Goal: Task Accomplishment & Management: Manage account settings

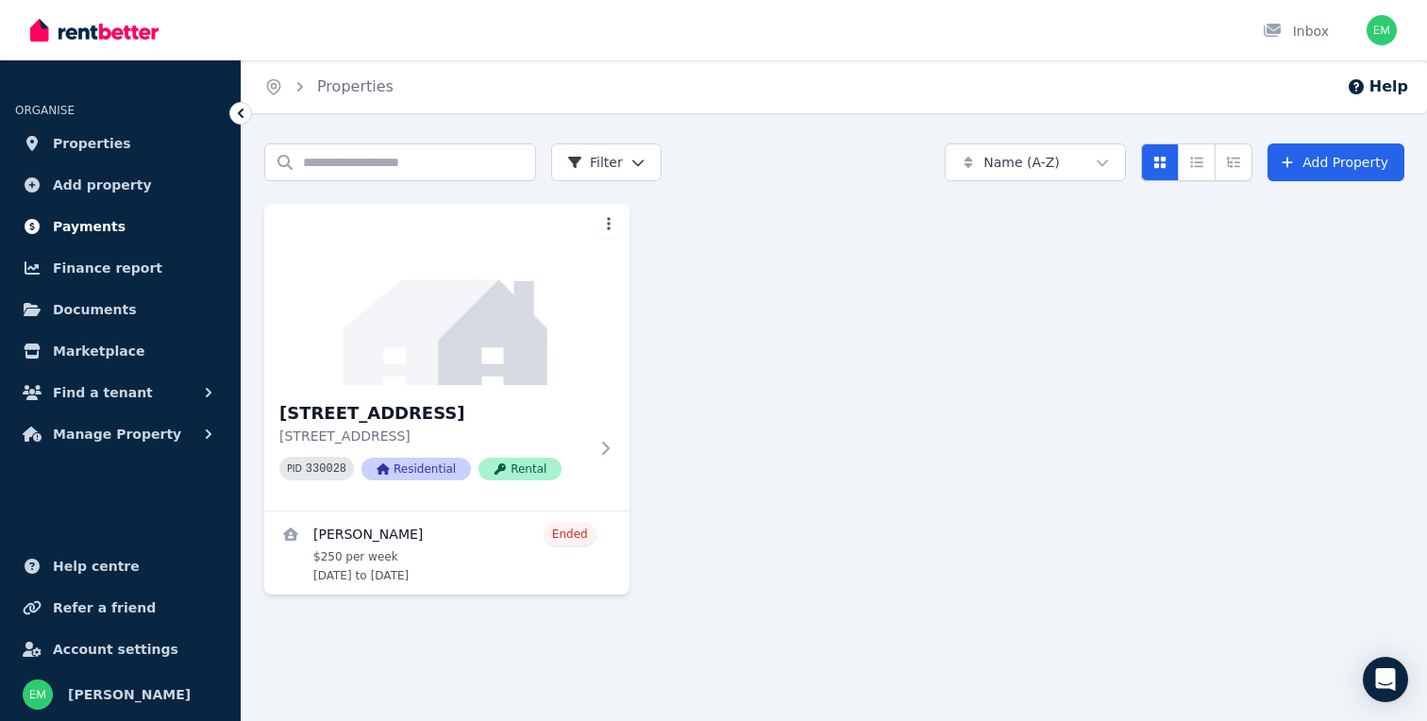
click at [111, 217] on span "Payments" at bounding box center [89, 226] width 73 height 23
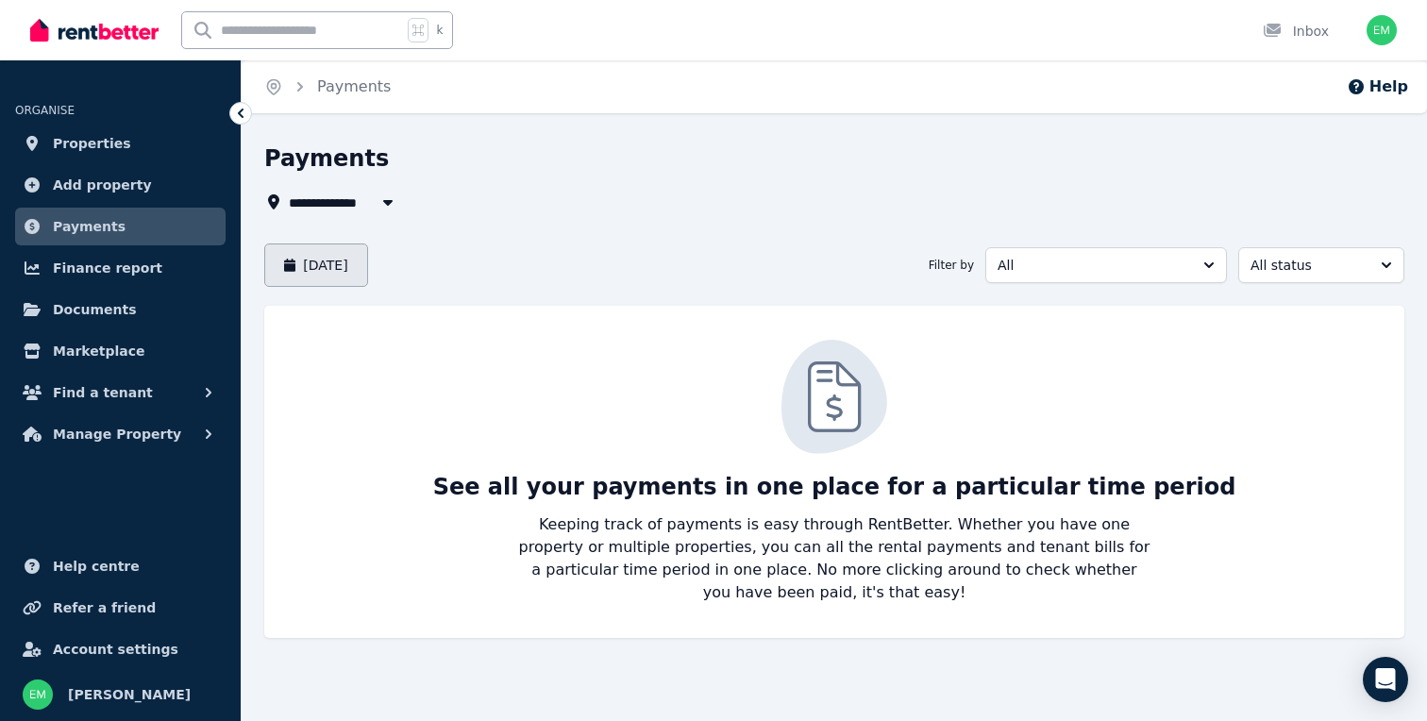
click at [368, 268] on button "August 2025" at bounding box center [316, 264] width 104 height 43
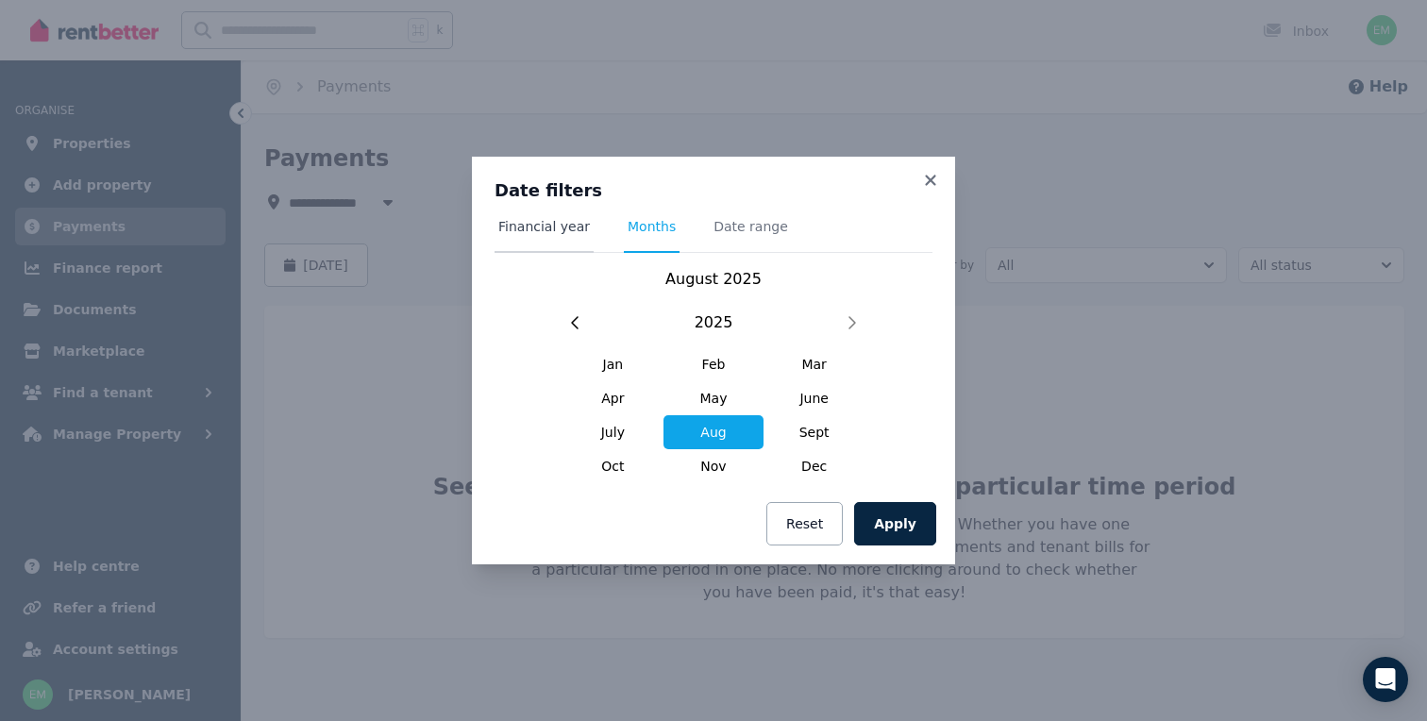
click at [569, 227] on span "Financial year" at bounding box center [544, 226] width 92 height 19
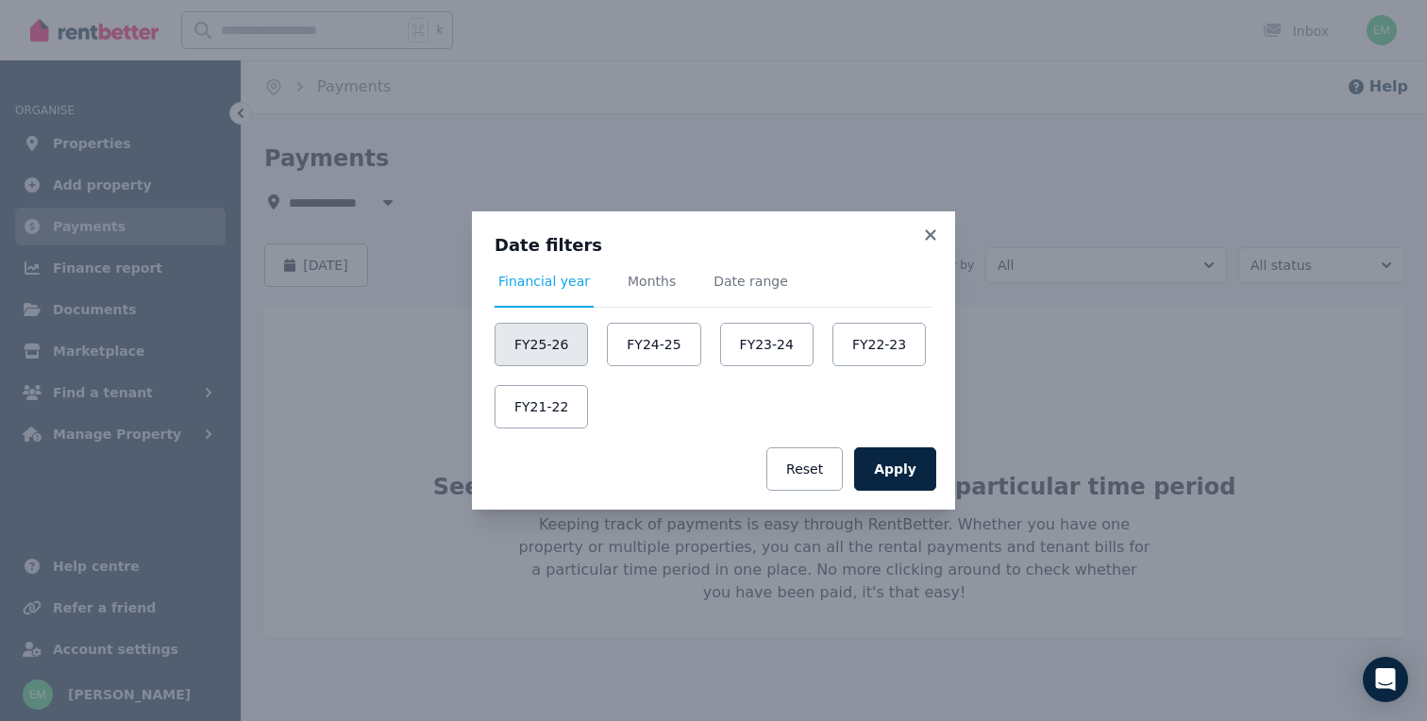
click at [550, 343] on button "FY25-26" at bounding box center [540, 344] width 93 height 43
click at [874, 465] on button "Apply" at bounding box center [895, 468] width 82 height 43
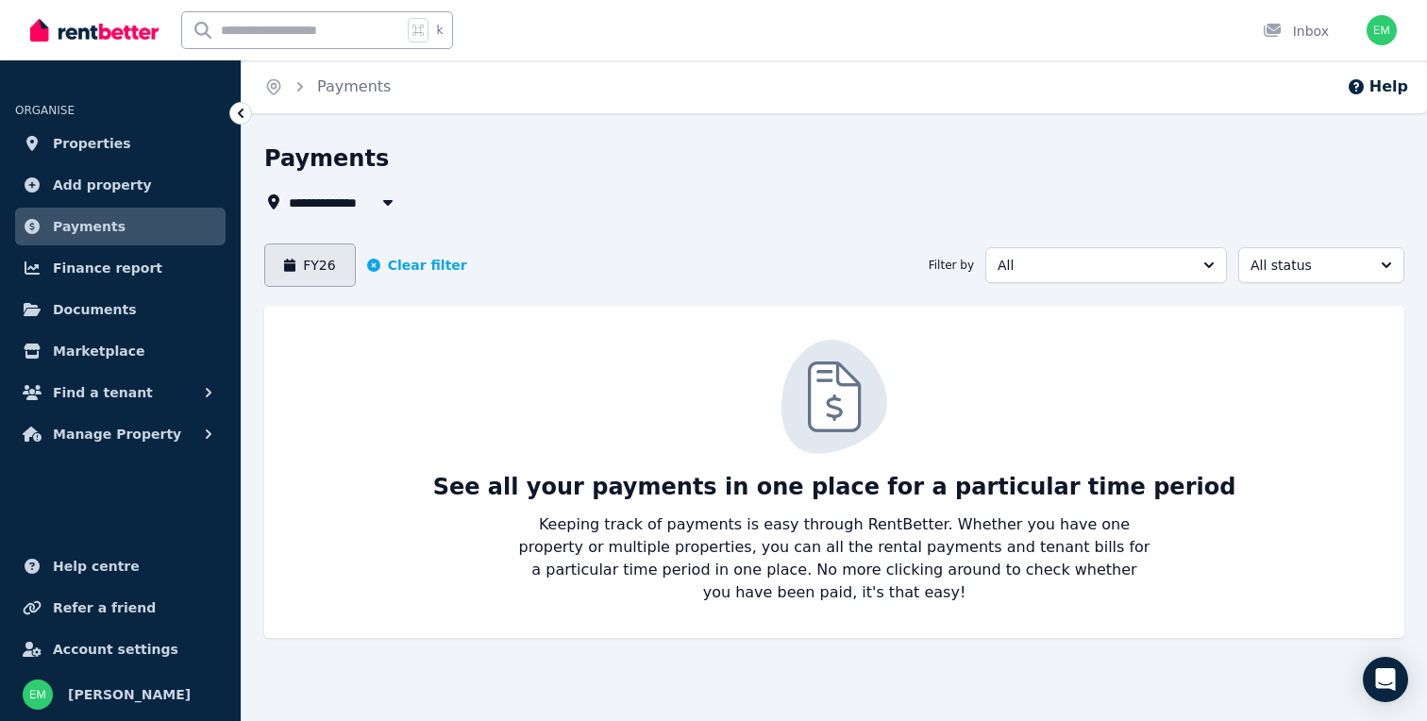
click at [322, 280] on button "FY26" at bounding box center [310, 264] width 92 height 43
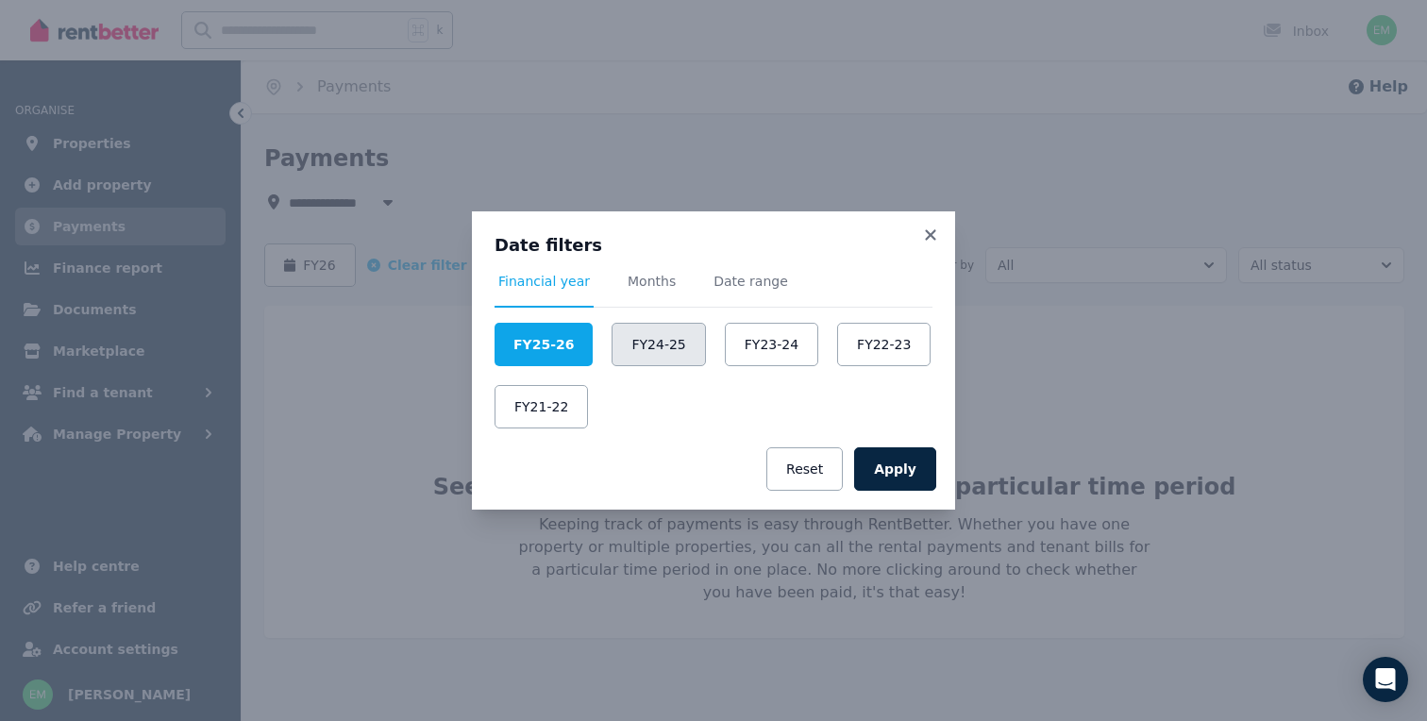
click at [630, 341] on button "FY24-25" at bounding box center [657, 344] width 93 height 43
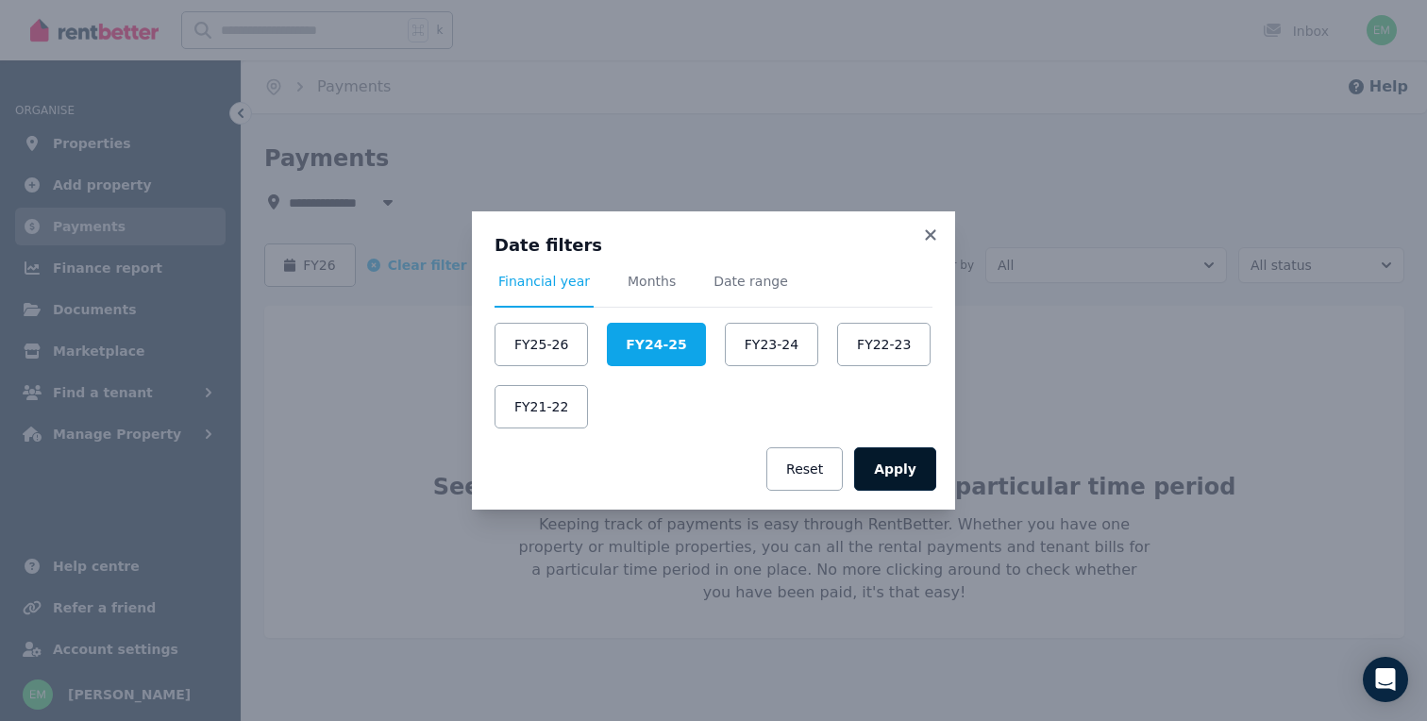
click at [905, 459] on button "Apply" at bounding box center [895, 468] width 82 height 43
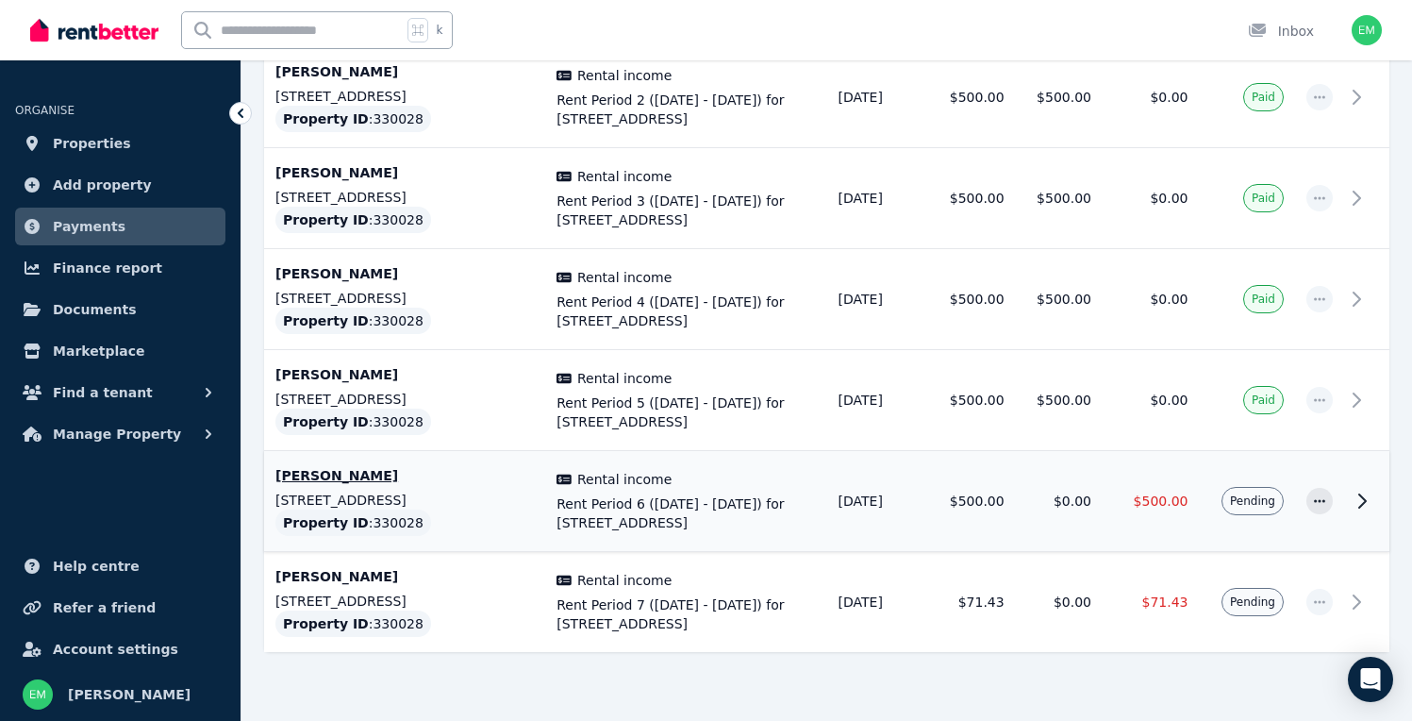
scroll to position [518, 0]
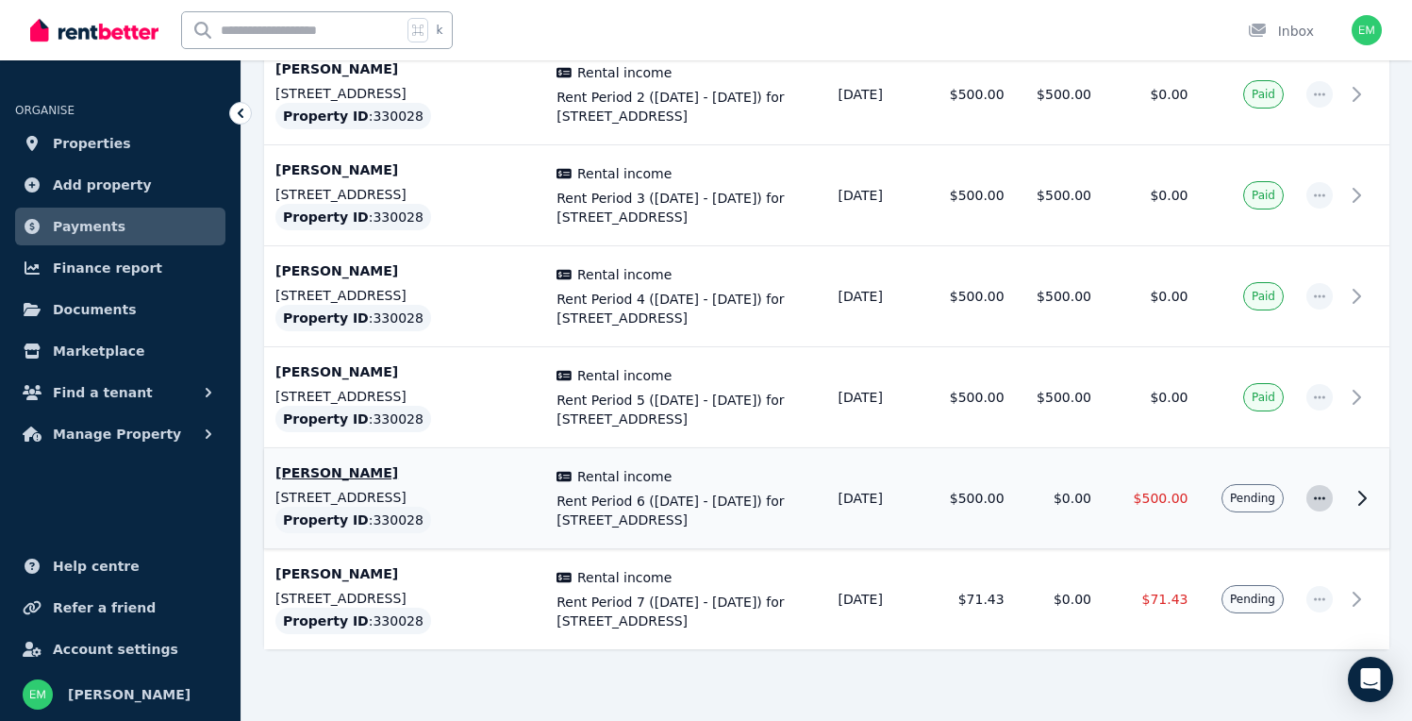
click at [1327, 496] on icon "button" at bounding box center [1319, 498] width 15 height 13
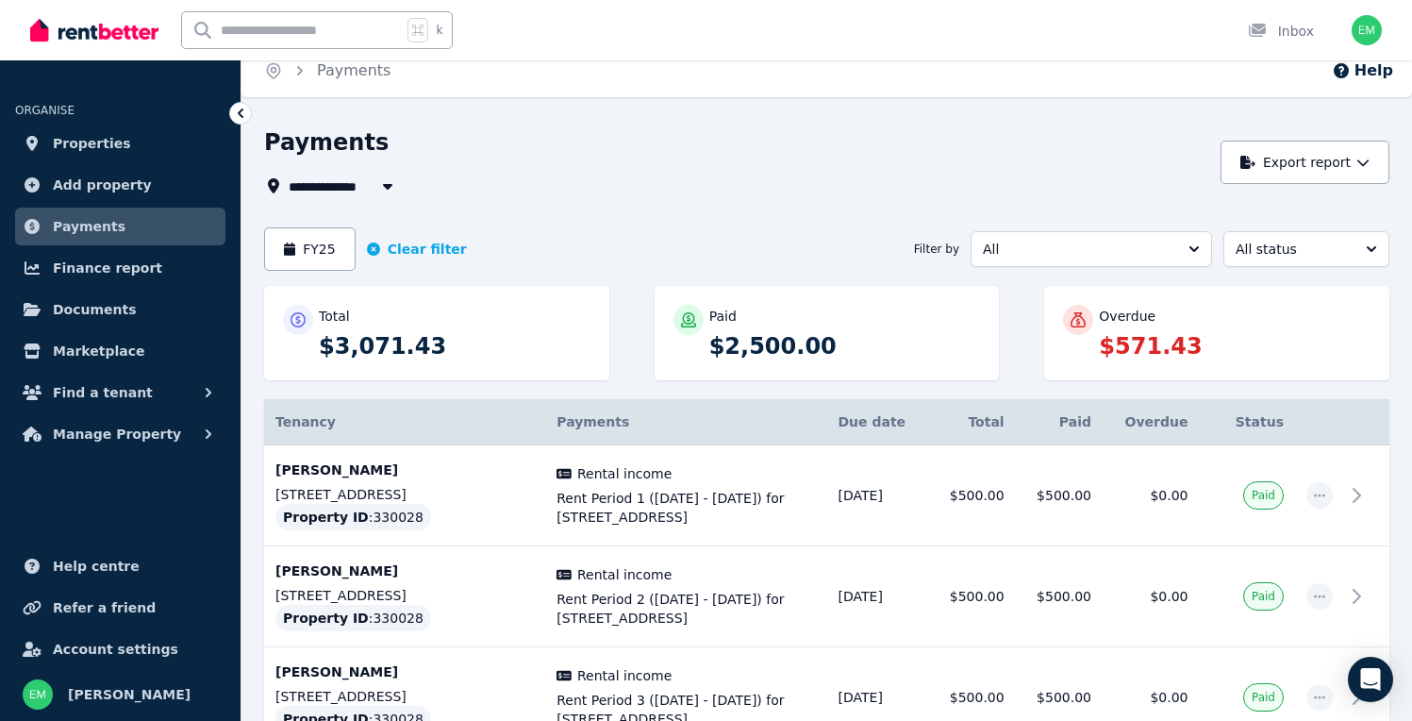
scroll to position [18, 0]
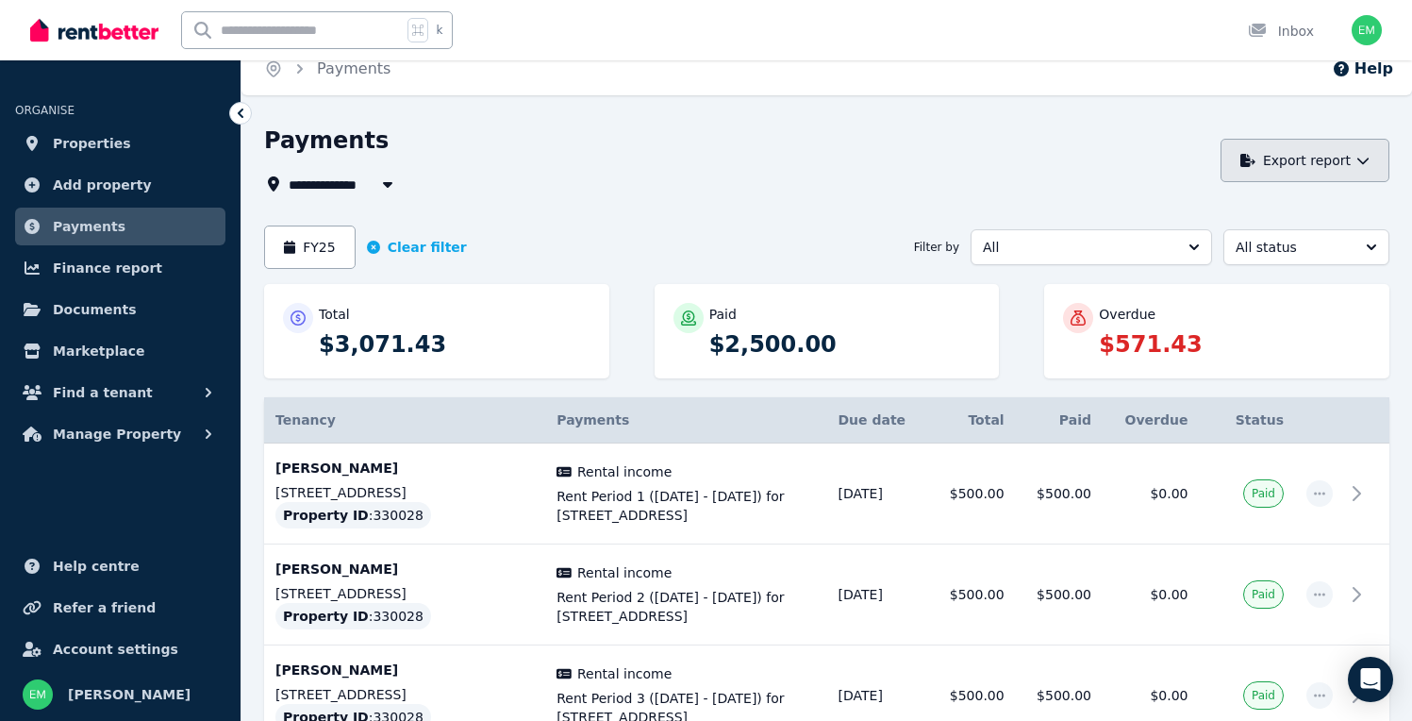
click at [1321, 156] on button "Export report" at bounding box center [1305, 160] width 169 height 43
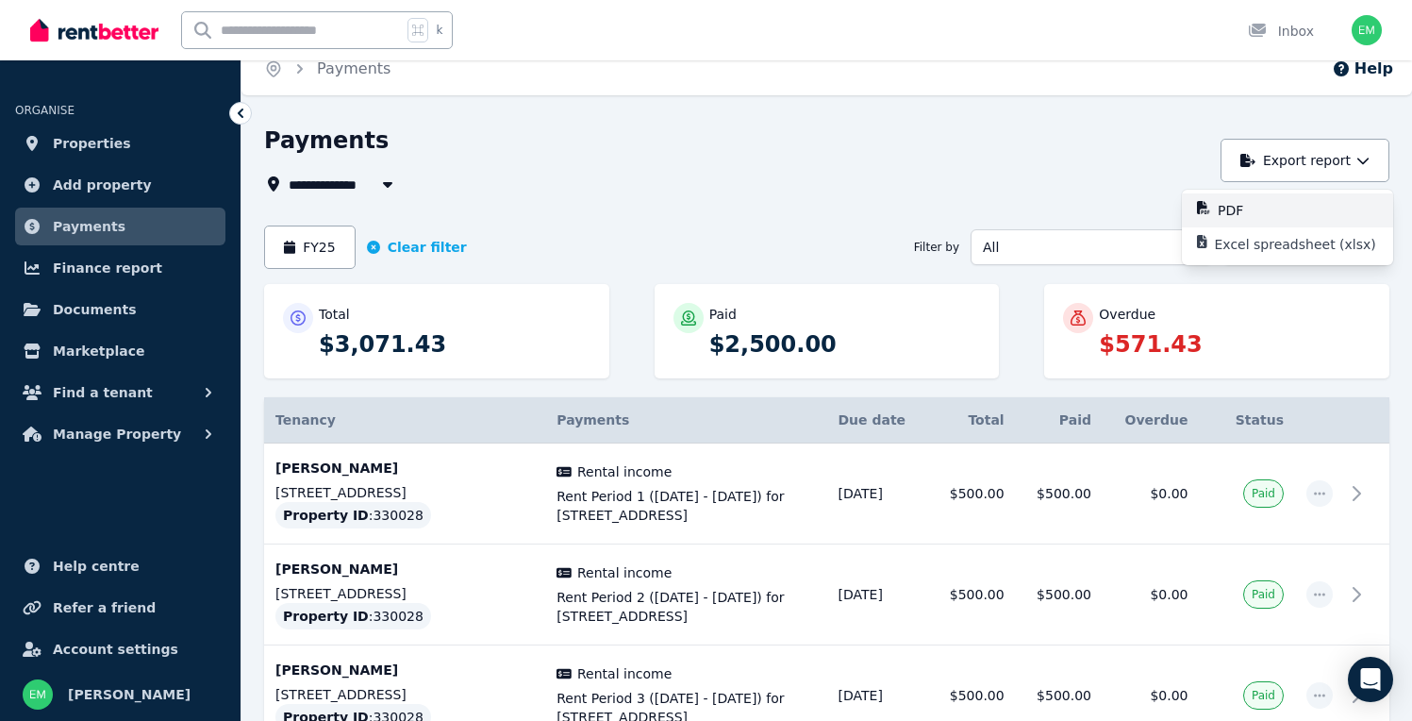
click at [1276, 209] on div "PDF" at bounding box center [1298, 210] width 160 height 19
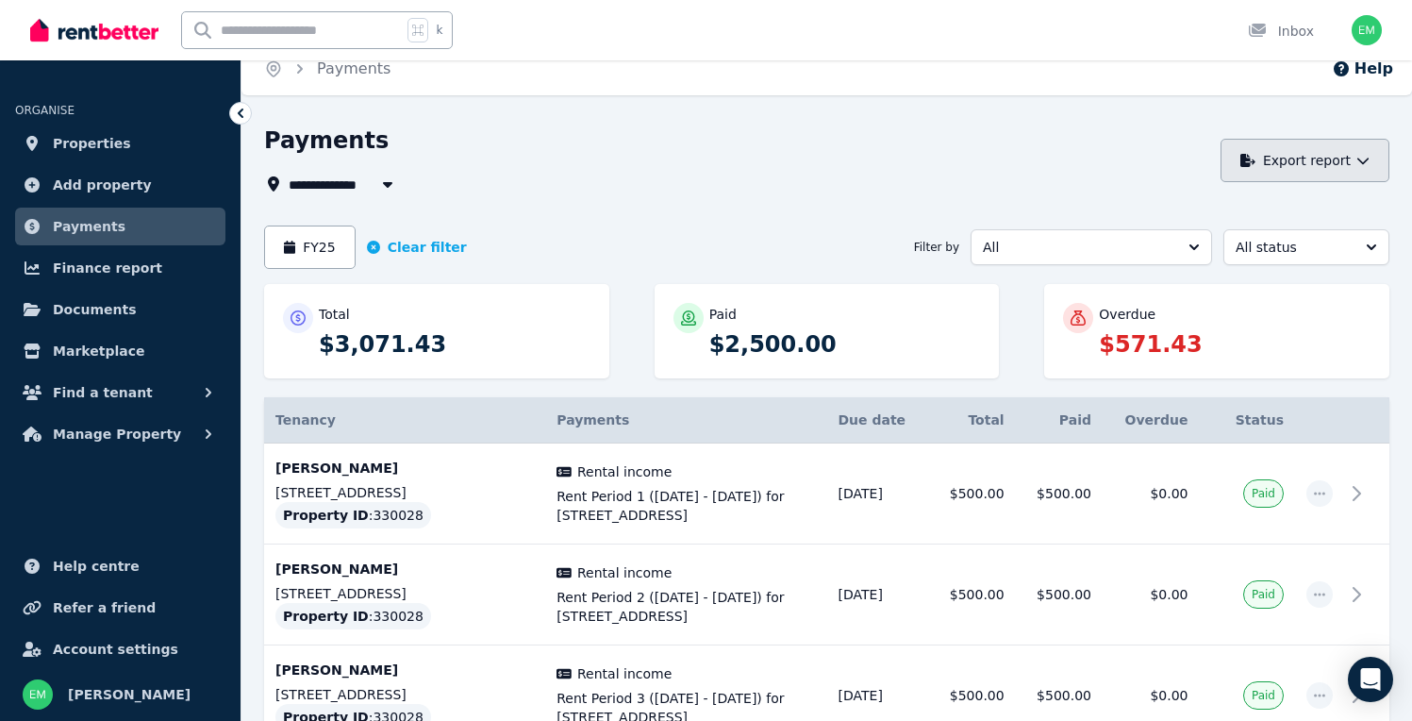
click at [1308, 165] on button "Export report" at bounding box center [1305, 160] width 169 height 43
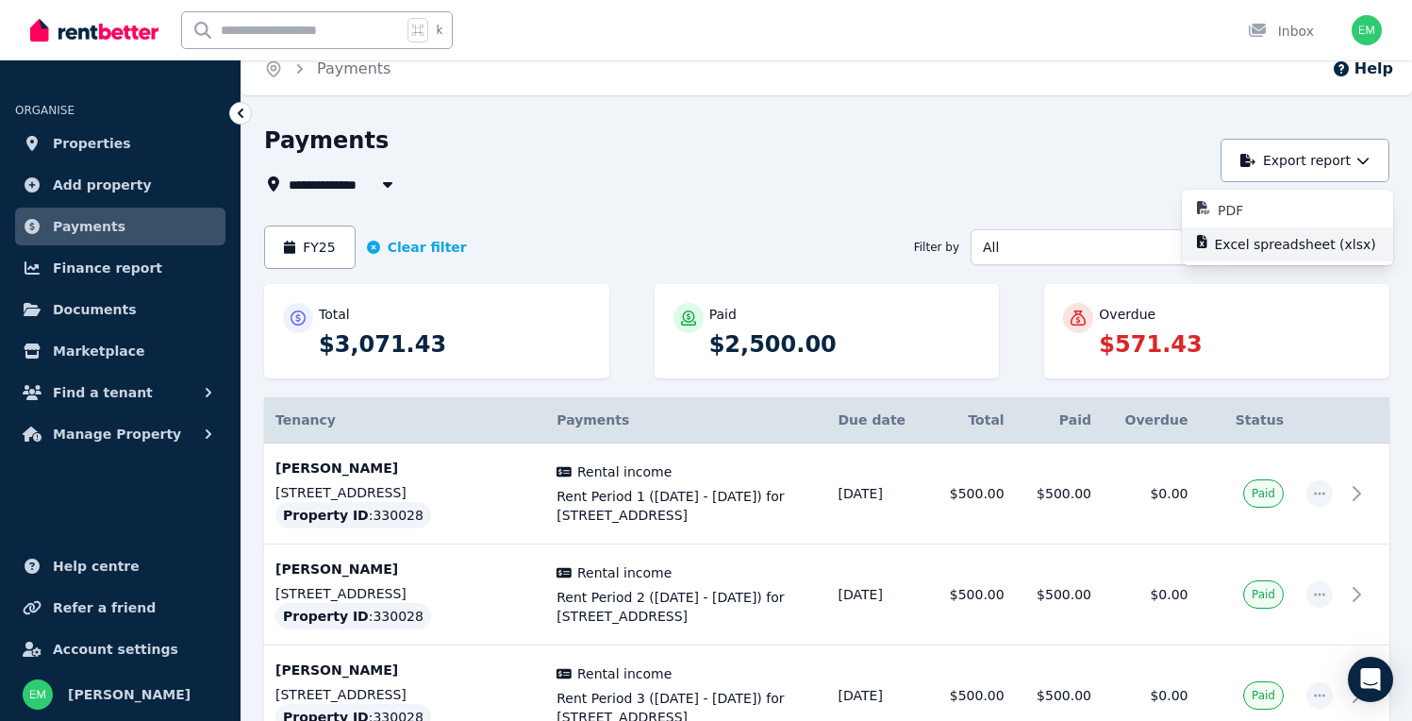
click at [1254, 241] on p "Excel spreadsheet (xlsx)" at bounding box center [1303, 244] width 176 height 19
